Goal: Information Seeking & Learning: Learn about a topic

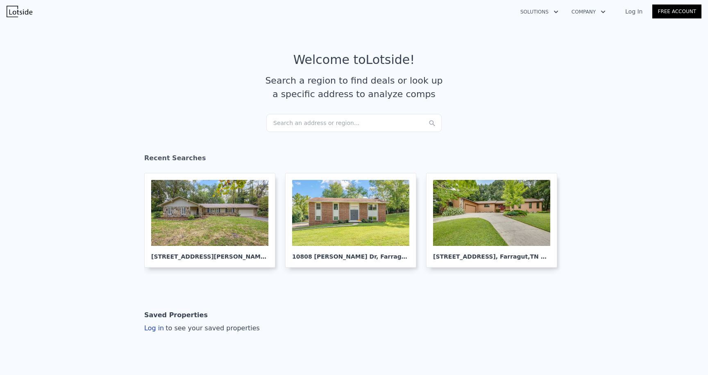
click at [306, 122] on div "Search an address or region..." at bounding box center [353, 123] width 175 height 18
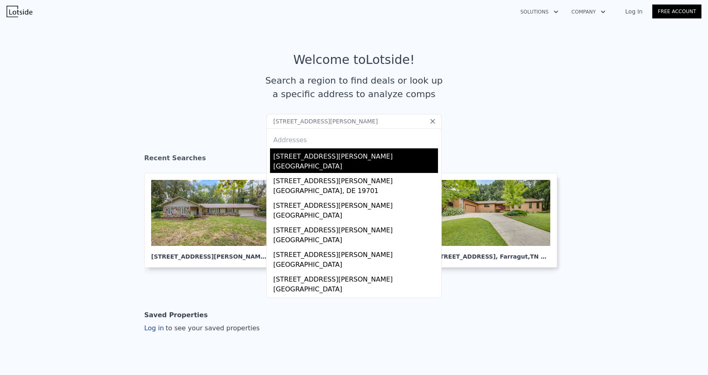
type input "[STREET_ADDRESS][PERSON_NAME]"
click at [344, 151] on div "[STREET_ADDRESS][PERSON_NAME]" at bounding box center [355, 154] width 165 height 13
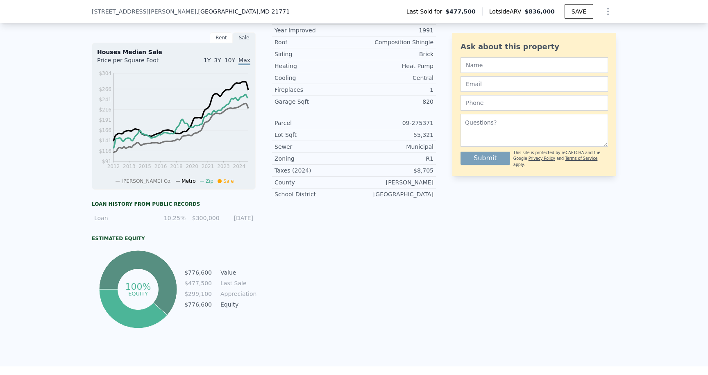
scroll to position [68, 0]
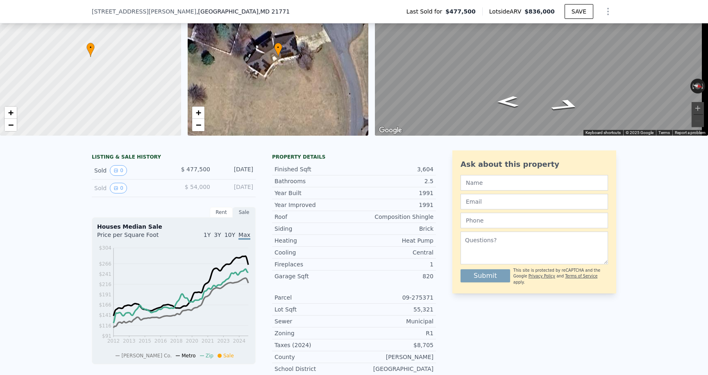
click at [196, 190] on span "$ 54,000" at bounding box center [197, 187] width 25 height 7
click at [33, 195] on div "LISTING & SALE HISTORY Sold 0 $ 477,500 [DATE] Sold 0 $ 54,000 [DATE] Rent Sale…" at bounding box center [354, 342] width 708 height 397
